Goal: Task Accomplishment & Management: Manage account settings

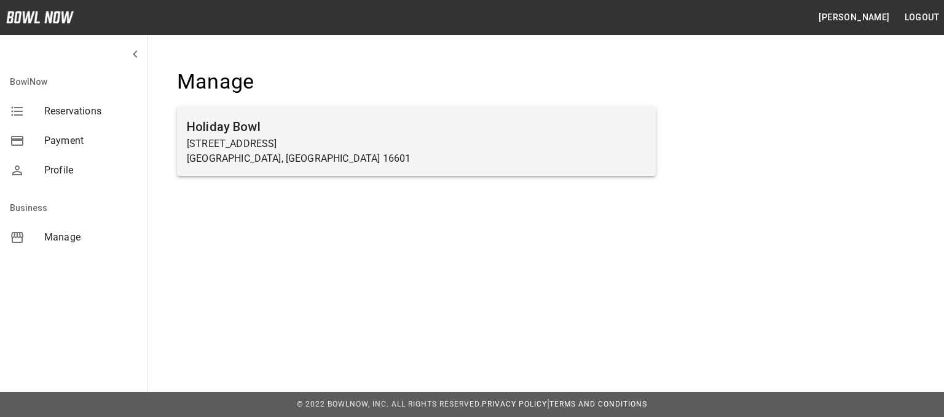
click at [310, 163] on p "[GEOGRAPHIC_DATA], [GEOGRAPHIC_DATA] 16601" at bounding box center [416, 158] width 459 height 15
click at [251, 146] on p "[STREET_ADDRESS]" at bounding box center [416, 143] width 459 height 15
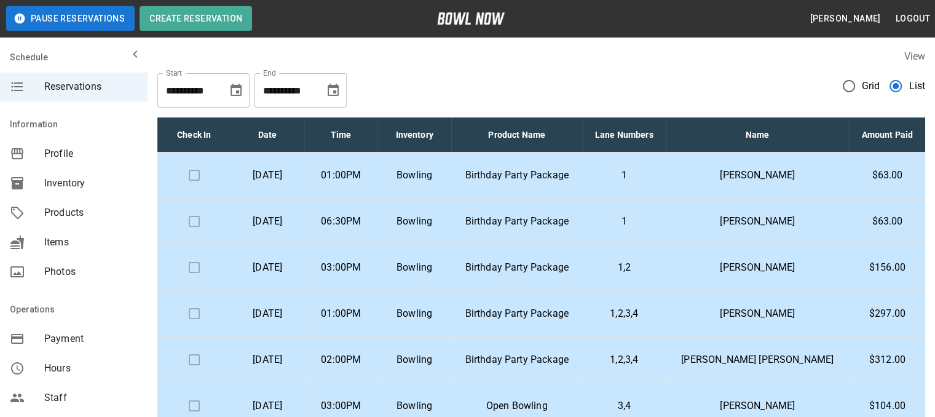
scroll to position [61, 0]
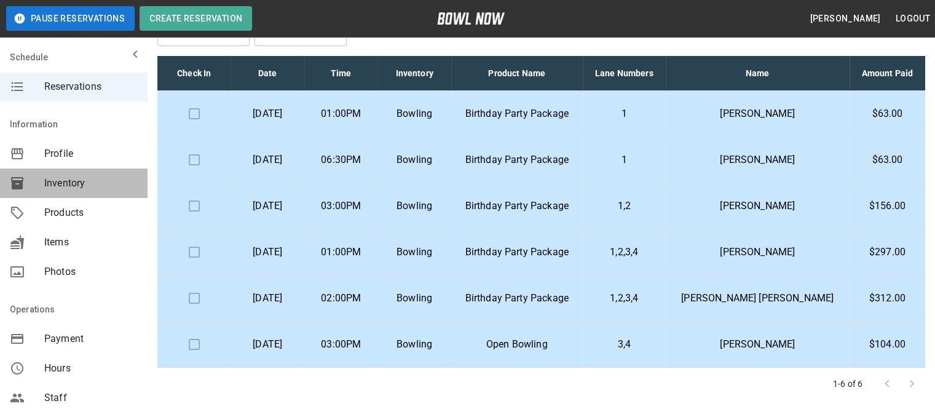
click at [82, 187] on span "Inventory" at bounding box center [90, 183] width 93 height 15
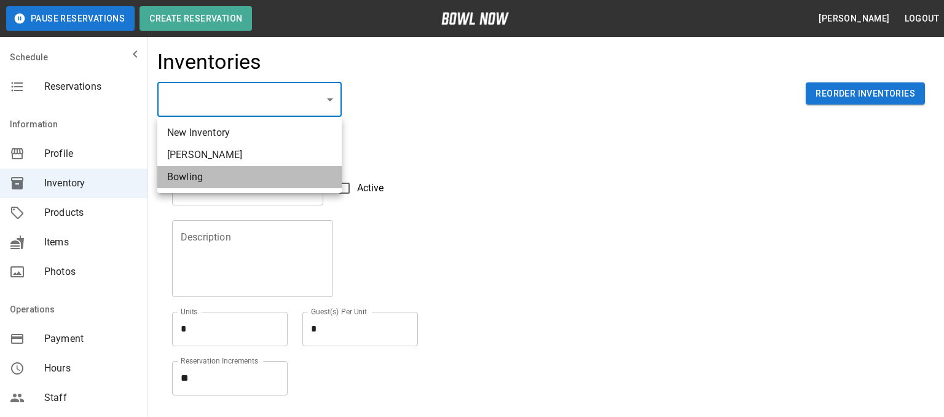
click at [194, 183] on li "Bowling" at bounding box center [249, 177] width 184 height 22
type input "**********"
type input "*******"
type textarea "**"
type textarea "*"
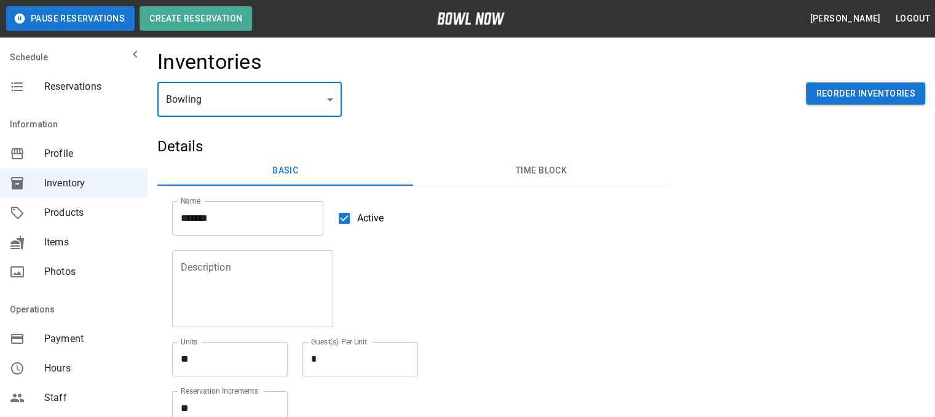
click at [543, 175] on button "Time Block" at bounding box center [541, 170] width 256 height 29
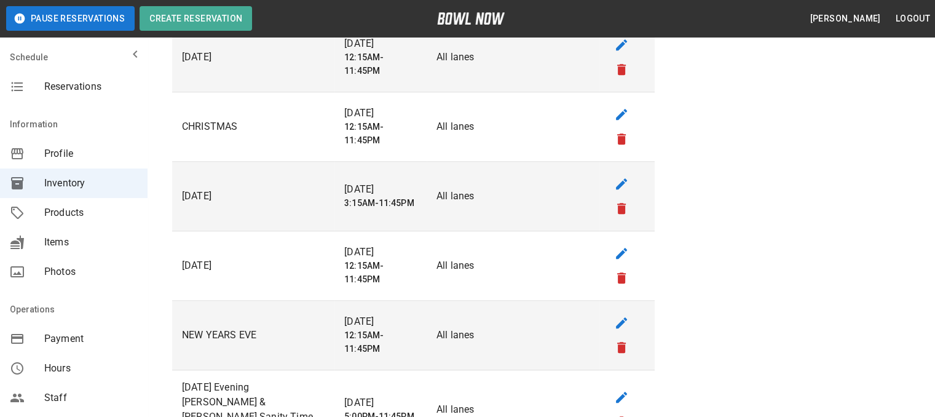
scroll to position [1291, 0]
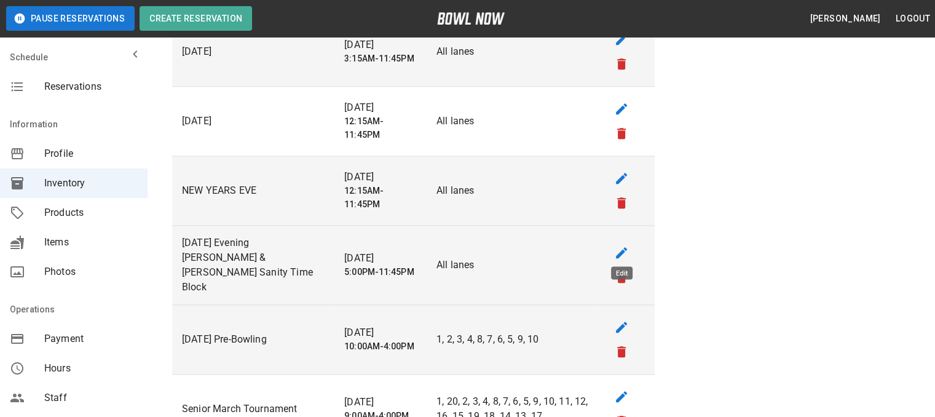
click at [622, 247] on icon "edit" at bounding box center [621, 252] width 11 height 11
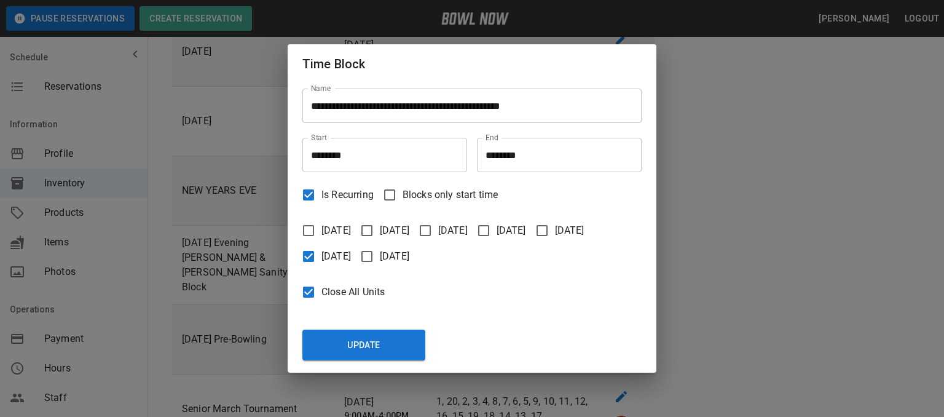
click at [704, 269] on div "**********" at bounding box center [472, 208] width 944 height 417
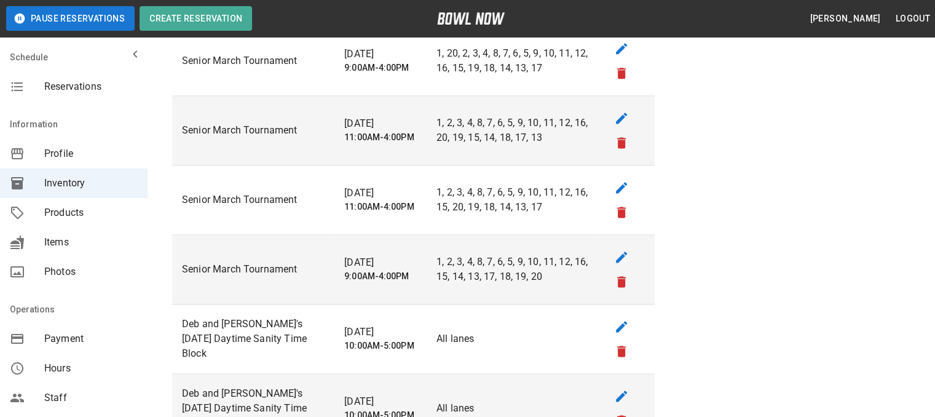
scroll to position [1659, 0]
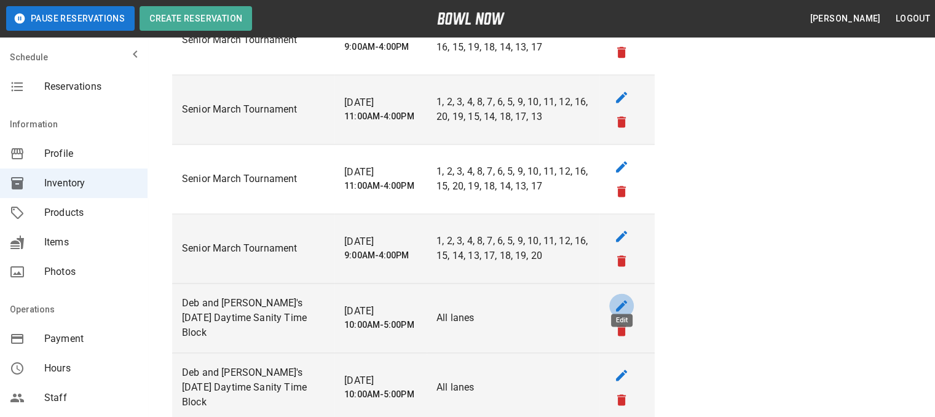
click at [619, 300] on icon "edit" at bounding box center [621, 305] width 11 height 11
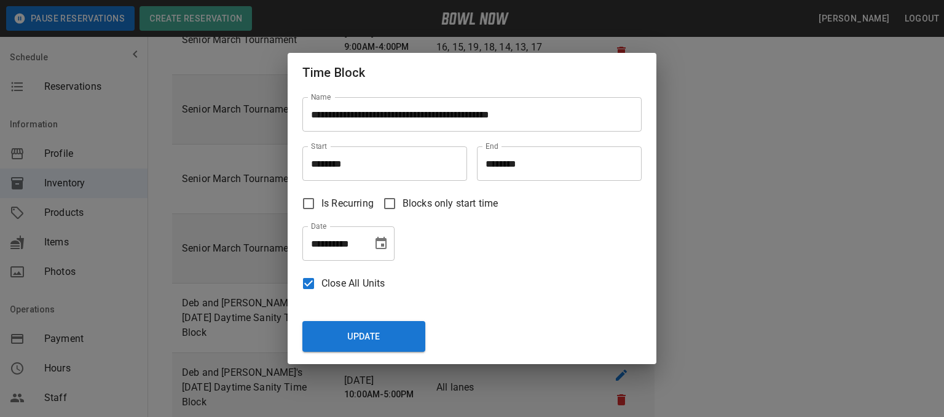
click at [381, 242] on icon "Choose date, selected date is Aug 30, 2025" at bounding box center [381, 243] width 15 height 15
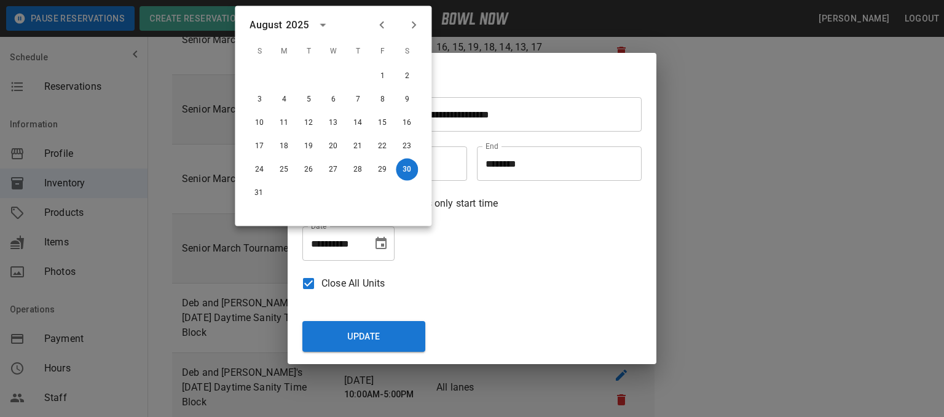
click at [413, 28] on icon "Next month" at bounding box center [413, 25] width 15 height 15
click at [408, 74] on button "6" at bounding box center [407, 76] width 22 height 22
type input "**********"
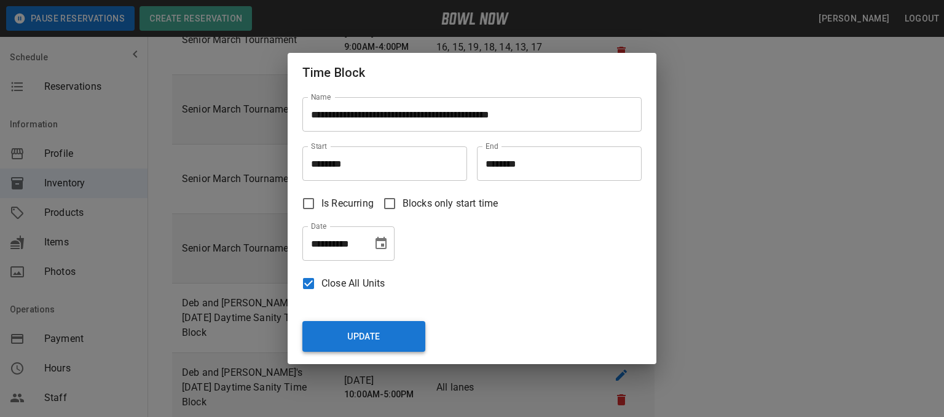
click at [385, 340] on button "Update" at bounding box center [363, 336] width 123 height 31
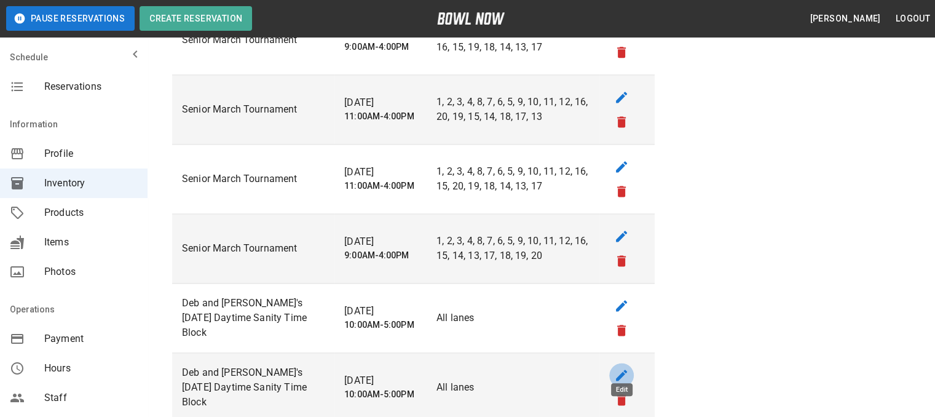
click at [621, 367] on icon "edit" at bounding box center [621, 374] width 15 height 15
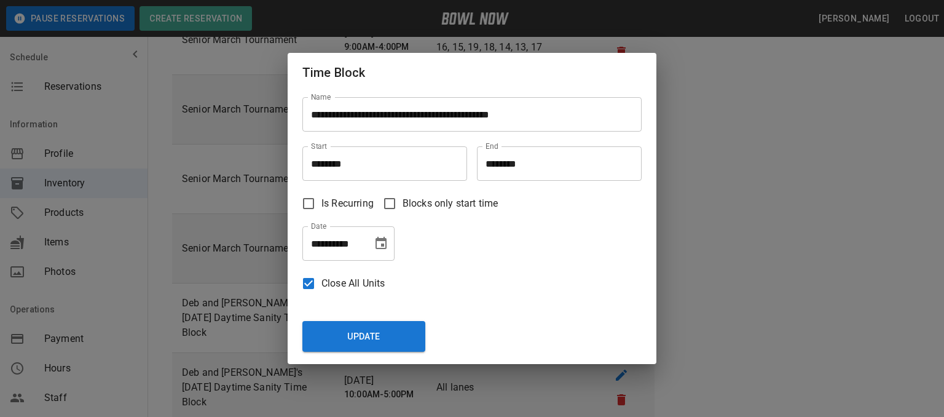
click at [379, 238] on icon "Choose date, selected date is Sep 2, 2025" at bounding box center [380, 243] width 11 height 12
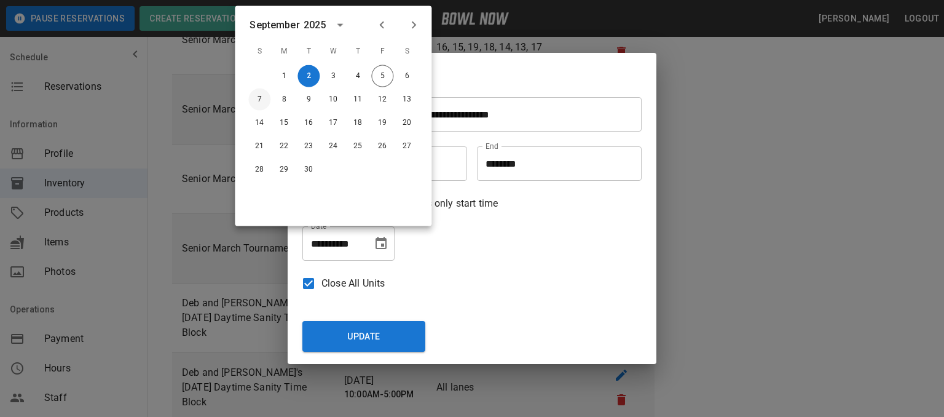
click at [258, 101] on button "7" at bounding box center [259, 99] width 22 height 22
type input "**********"
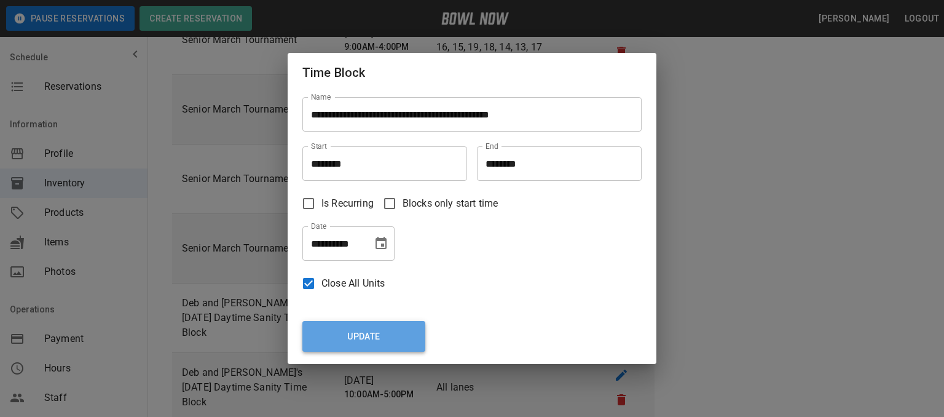
click at [374, 330] on button "Update" at bounding box center [363, 336] width 123 height 31
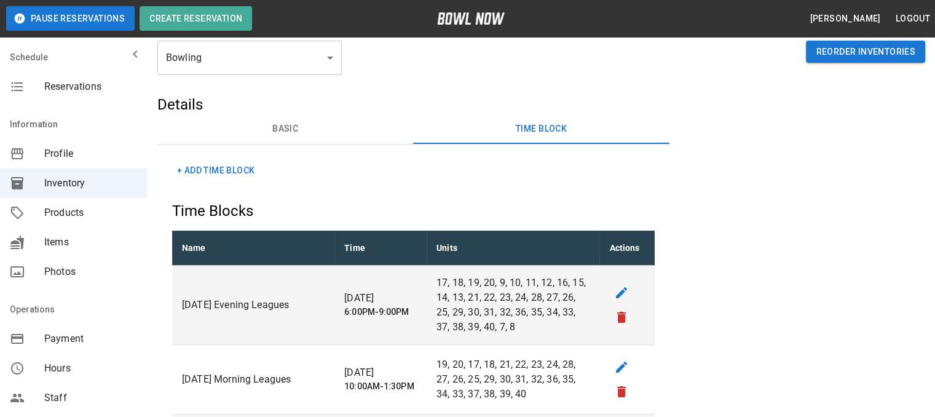
scroll to position [0, 0]
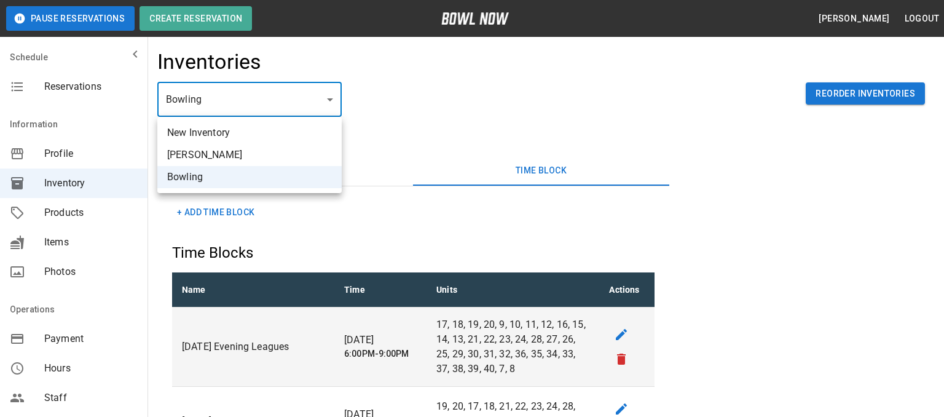
click at [85, 100] on div at bounding box center [472, 208] width 944 height 417
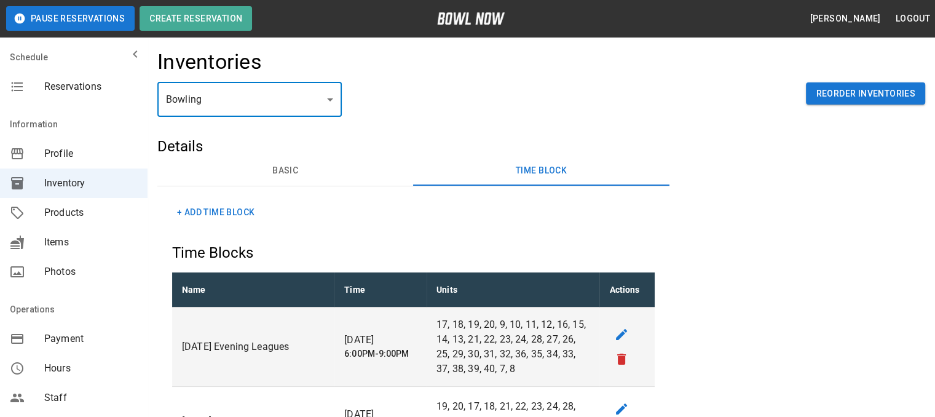
click at [86, 89] on span "Reservations" at bounding box center [90, 86] width 93 height 15
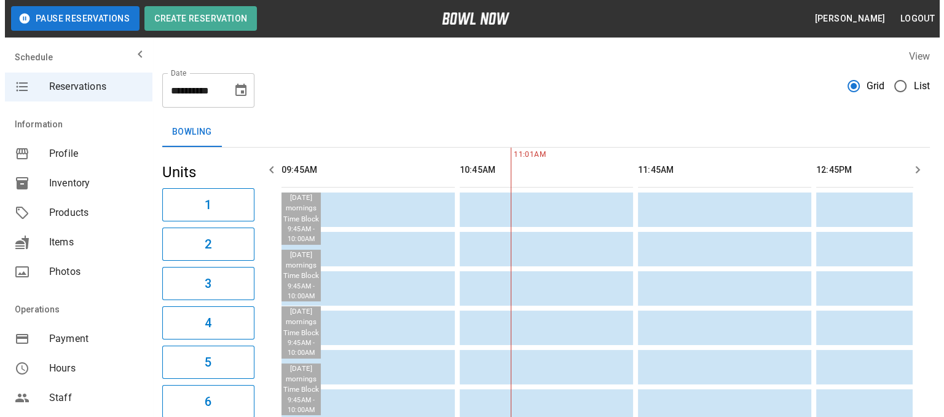
scroll to position [0, 356]
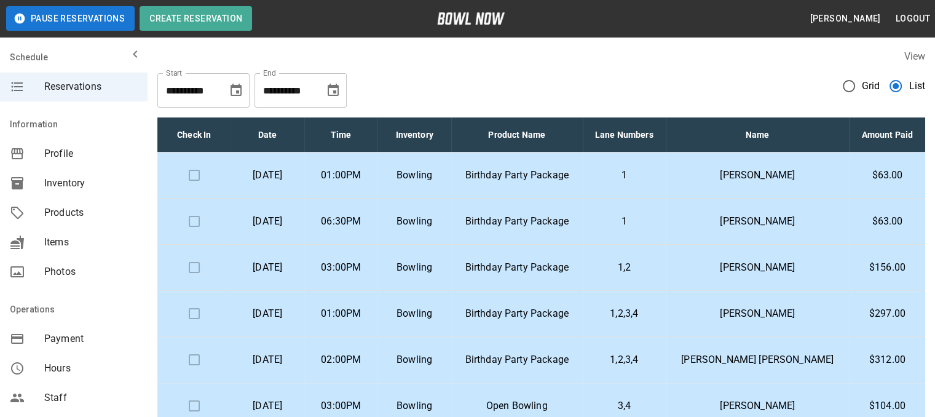
click at [573, 271] on p "Birthday Party Package" at bounding box center [517, 267] width 112 height 15
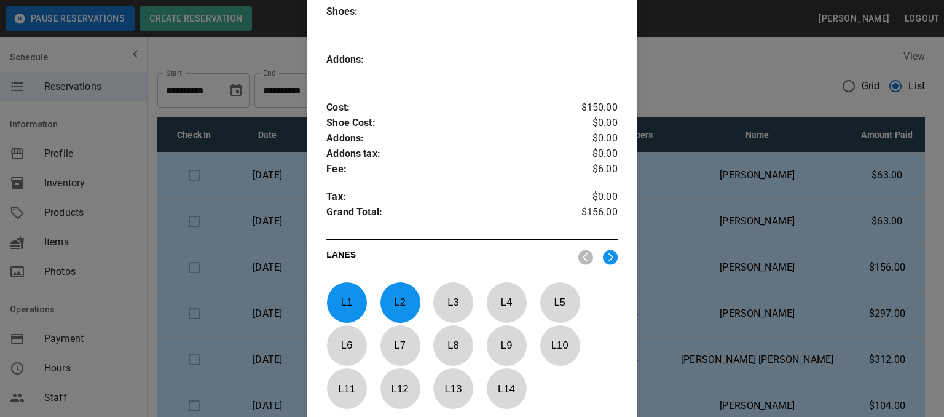
scroll to position [511, 0]
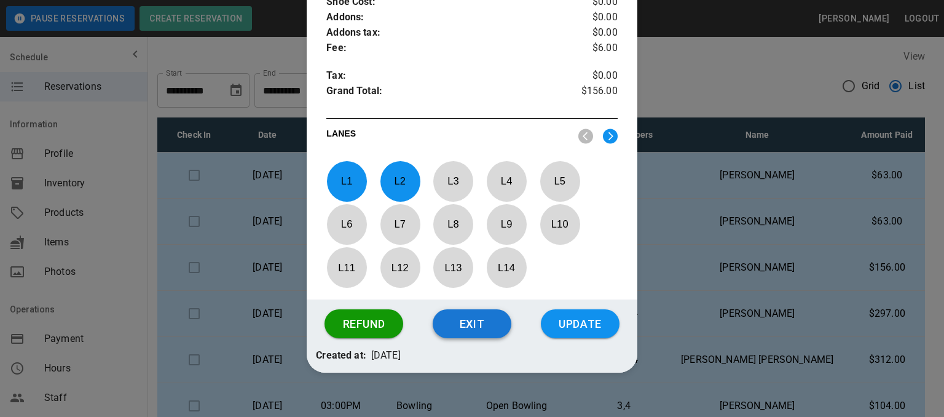
click at [474, 315] on button "Exit" at bounding box center [472, 323] width 79 height 29
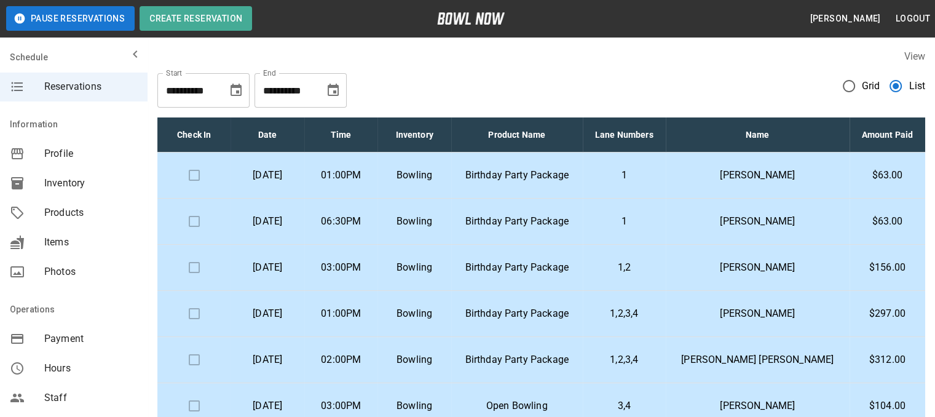
click at [441, 315] on p "Bowling" at bounding box center [413, 313] width 53 height 15
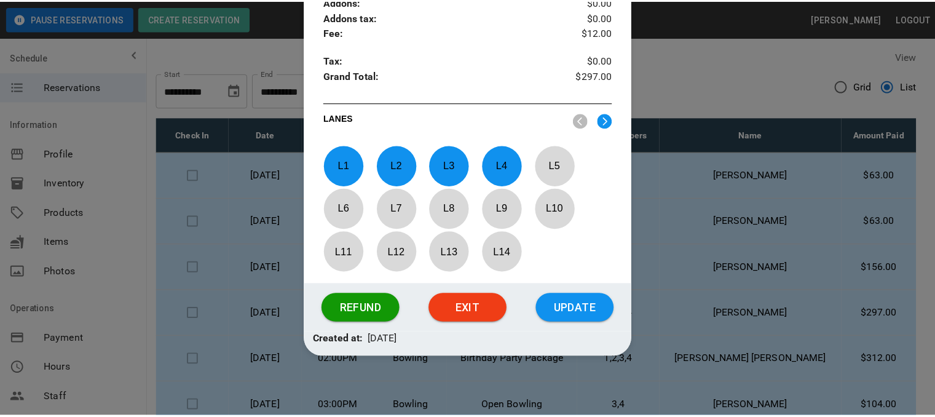
scroll to position [514, 0]
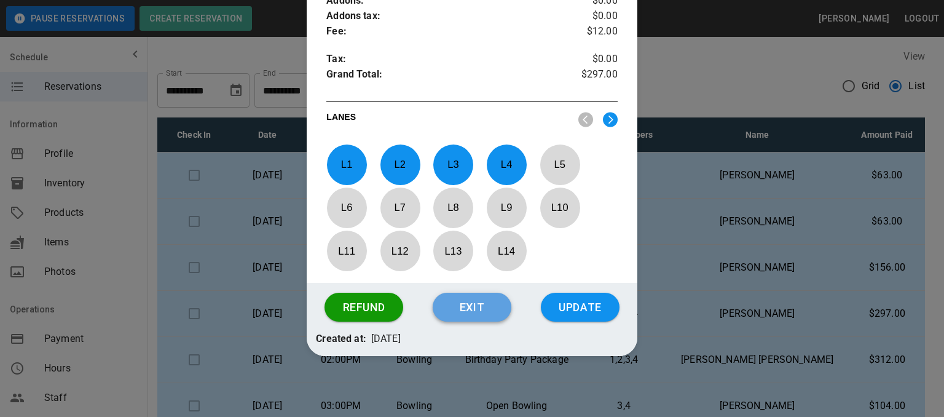
click at [455, 309] on button "Exit" at bounding box center [472, 307] width 79 height 29
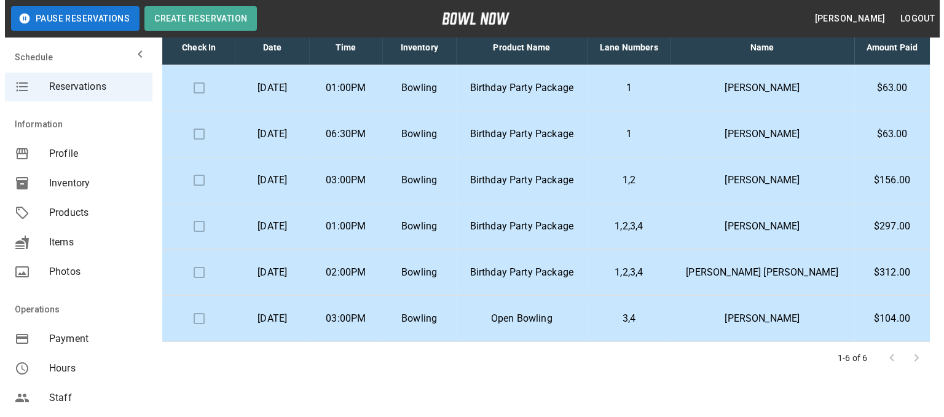
scroll to position [58, 0]
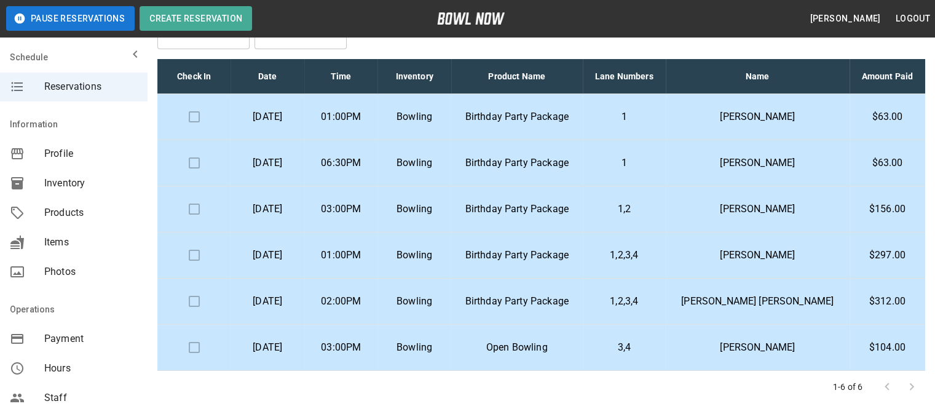
click at [441, 298] on p "Bowling" at bounding box center [413, 301] width 53 height 15
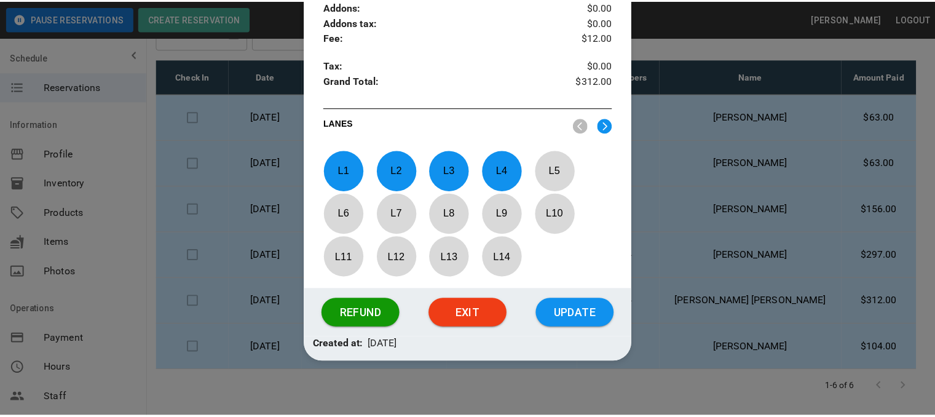
scroll to position [514, 0]
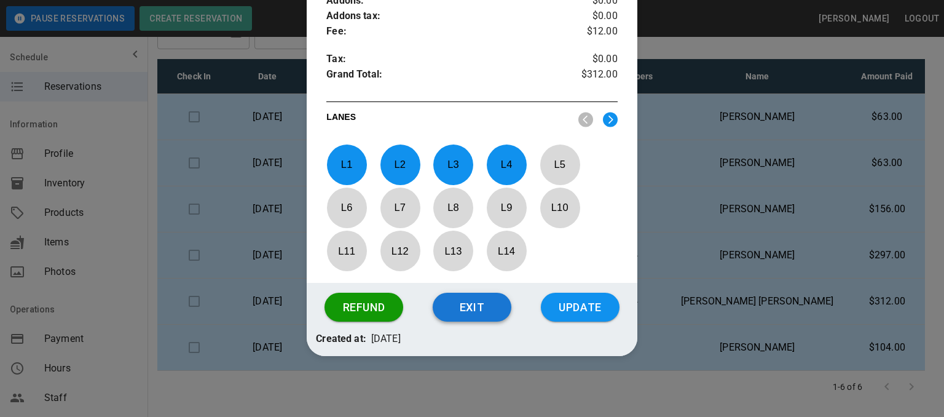
click at [469, 309] on button "Exit" at bounding box center [472, 307] width 79 height 29
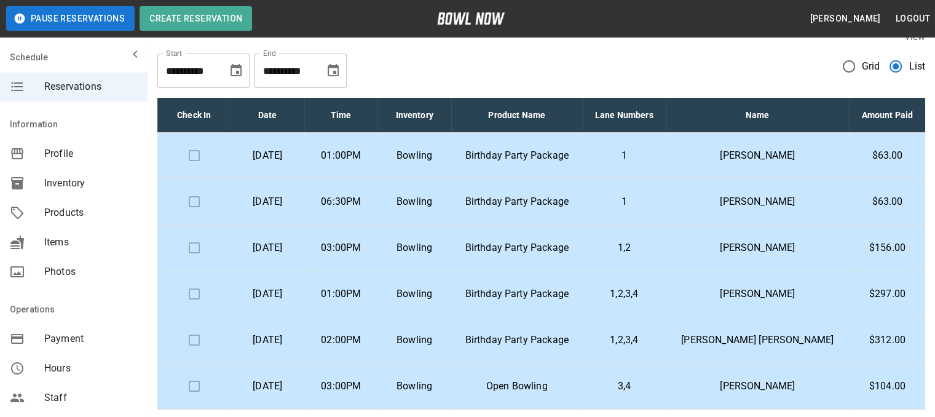
scroll to position [0, 0]
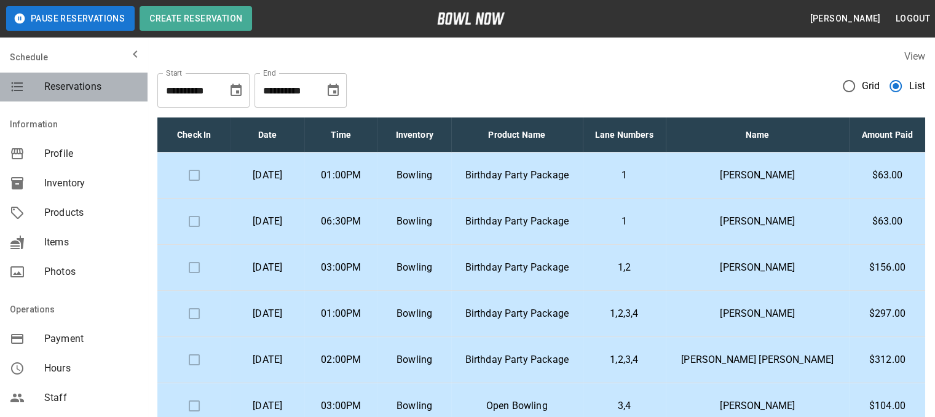
click at [86, 86] on span "Reservations" at bounding box center [90, 86] width 93 height 15
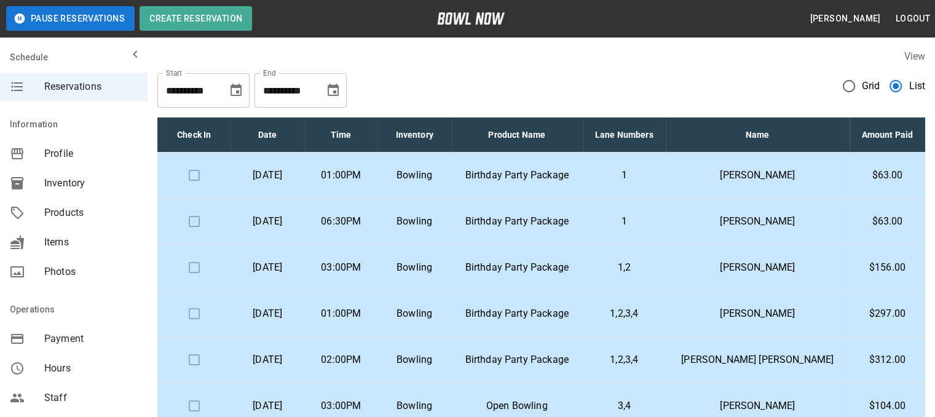
click at [77, 180] on span "Inventory" at bounding box center [90, 183] width 93 height 15
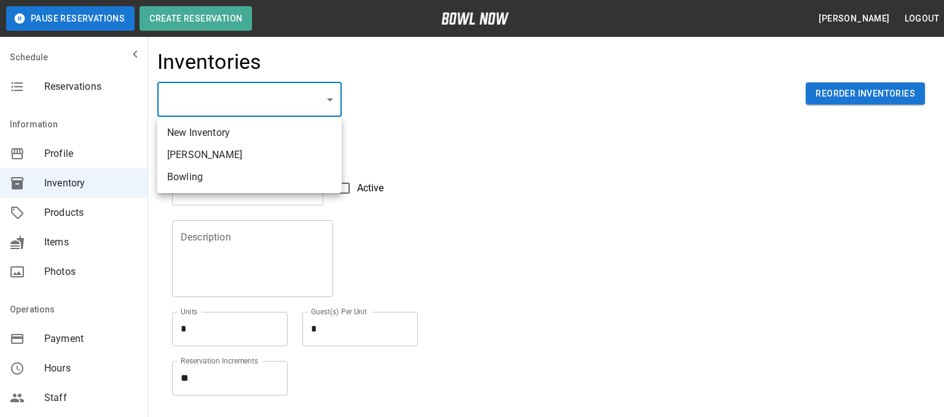
click at [205, 171] on li "Bowling" at bounding box center [249, 177] width 184 height 22
type input "**********"
type input "*******"
type textarea "**"
type textarea "*"
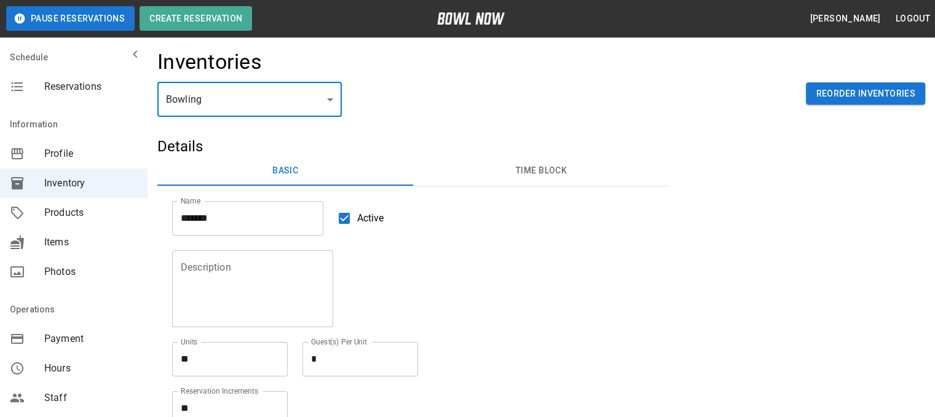
click at [515, 173] on button "Time Block" at bounding box center [541, 170] width 256 height 29
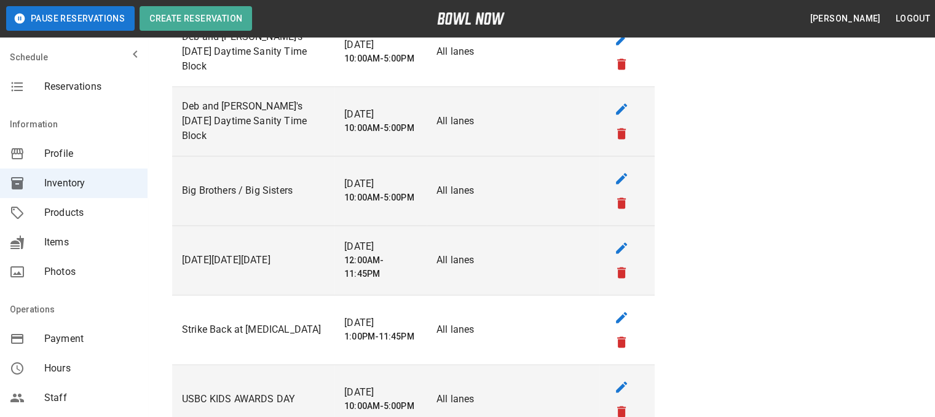
scroll to position [1905, 0]
